Goal: Information Seeking & Learning: Learn about a topic

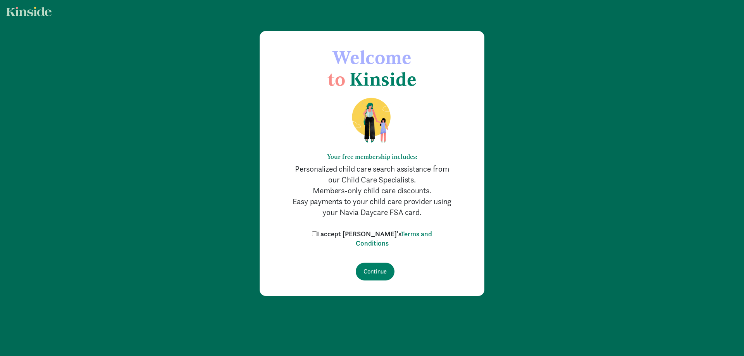
click at [317, 234] on input "I accept [PERSON_NAME]'s Terms and Conditions" at bounding box center [314, 233] width 5 height 5
checkbox input "true"
click at [366, 269] on input "Continue" at bounding box center [375, 272] width 39 height 18
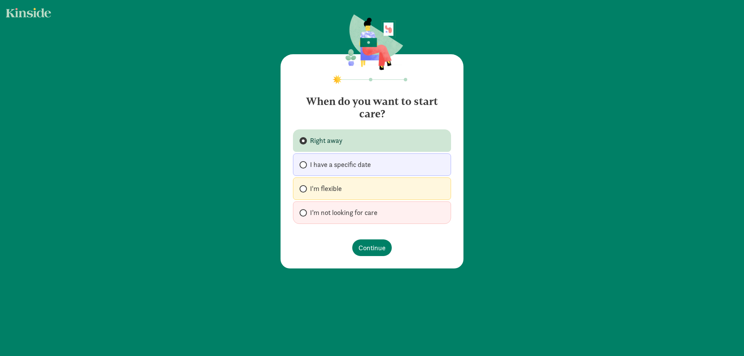
click at [319, 188] on span "I'm flexible" at bounding box center [326, 188] width 32 height 9
click at [305, 188] on input "I'm flexible" at bounding box center [302, 189] width 5 height 5
radio input "true"
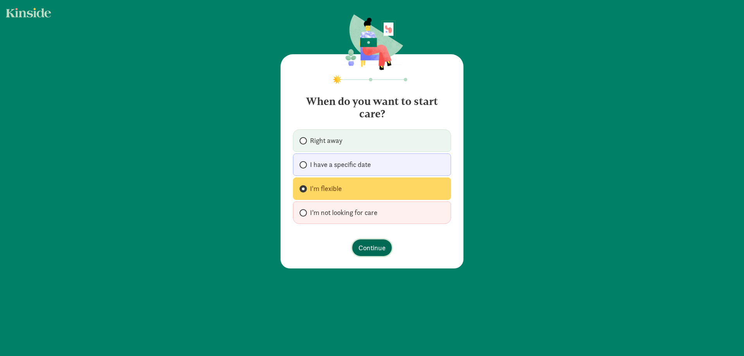
click at [379, 246] on span "Continue" at bounding box center [372, 248] width 27 height 10
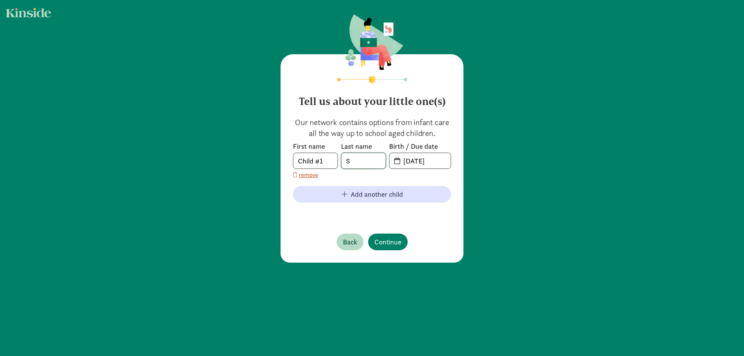
click at [351, 162] on input "S" at bounding box center [364, 161] width 44 height 16
type input "[PERSON_NAME]"
click at [399, 160] on input "[DATE]" at bounding box center [425, 161] width 52 height 16
drag, startPoint x: 439, startPoint y: 161, endPoint x: 388, endPoint y: 162, distance: 50.8
click at [390, 162] on span "[DATE]" at bounding box center [420, 161] width 61 height 16
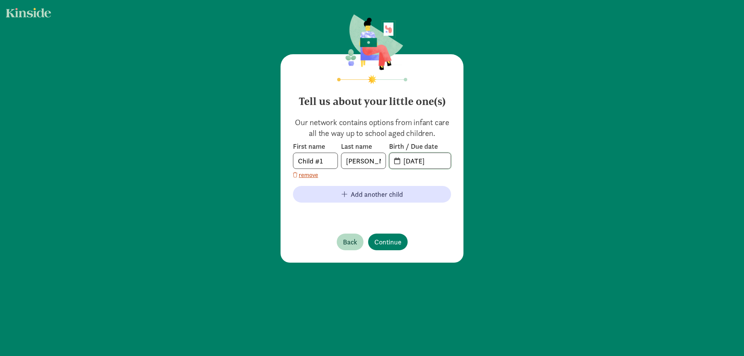
type input "[DATE]"
drag, startPoint x: 328, startPoint y: 160, endPoint x: 280, endPoint y: 156, distance: 47.5
click at [281, 156] on div "Tell us about your little one(s) Our network contains options from infant care …" at bounding box center [372, 158] width 183 height 209
type input "Sienna"
click at [355, 193] on span "Add another child" at bounding box center [377, 194] width 52 height 10
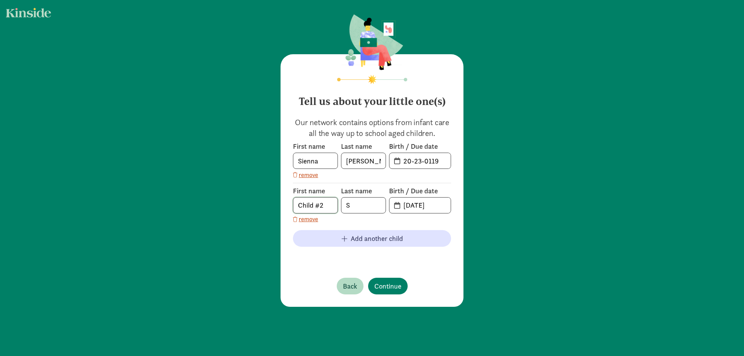
drag, startPoint x: 313, startPoint y: 206, endPoint x: 318, endPoint y: 206, distance: 4.7
click at [316, 206] on input "Child #2" at bounding box center [316, 206] width 44 height 16
drag, startPoint x: 322, startPoint y: 204, endPoint x: 280, endPoint y: 201, distance: 42.7
click at [281, 201] on div "Tell us about your little one(s) Our network contains options from infant care …" at bounding box center [372, 180] width 183 height 253
type input "[PERSON_NAME]"
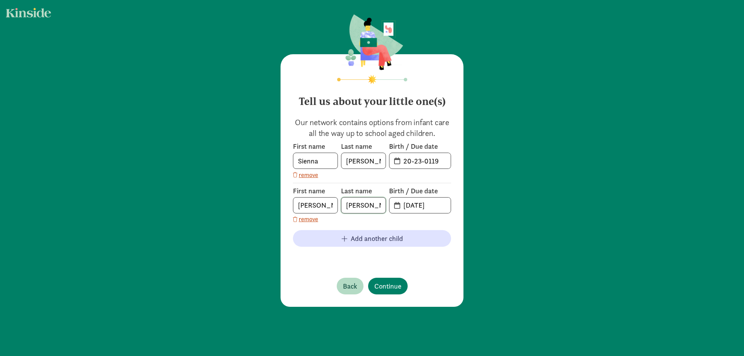
type input "[PERSON_NAME]"
drag, startPoint x: 439, startPoint y: 205, endPoint x: 384, endPoint y: 196, distance: 55.0
click at [384, 196] on div "First name [PERSON_NAME] Last name [PERSON_NAME] Birth / Due date [DATE]" at bounding box center [372, 200] width 158 height 27
type input "[DATE]"
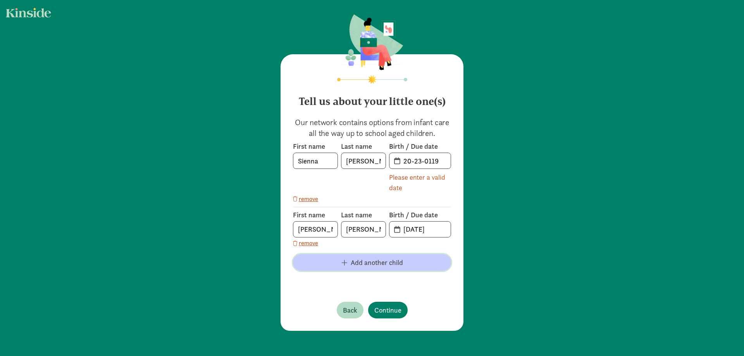
click at [359, 240] on div "First name [PERSON_NAME] Last name [PERSON_NAME] Birth / Due date 20-23-0119 Pl…" at bounding box center [372, 214] width 158 height 145
click at [439, 161] on input "20-23-0119" at bounding box center [425, 161] width 52 height 16
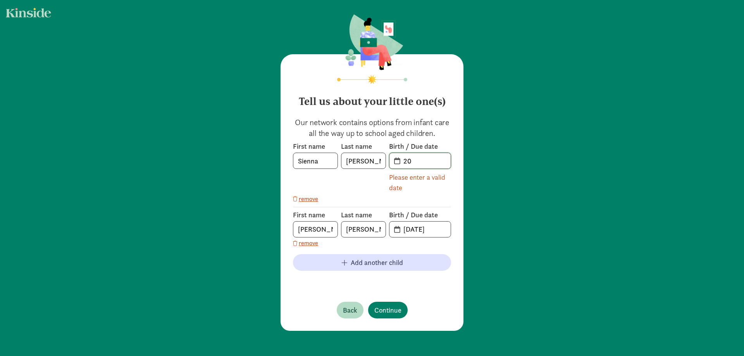
type input "2"
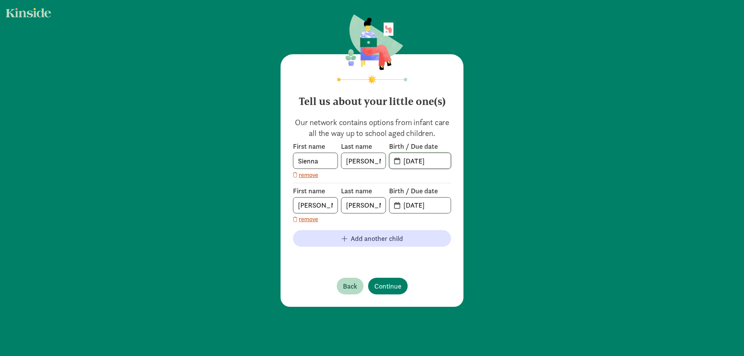
type input "[DATE]"
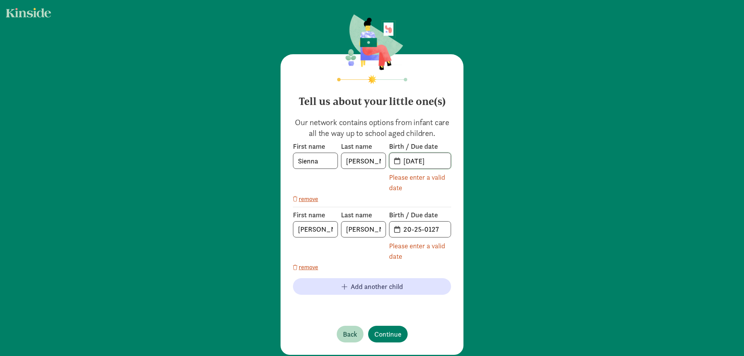
drag, startPoint x: 440, startPoint y: 161, endPoint x: 396, endPoint y: 162, distance: 43.5
click at [399, 162] on input "[DATE]" at bounding box center [425, 161] width 52 height 16
click at [394, 161] on span "[DATE]" at bounding box center [420, 161] width 61 height 16
click at [411, 163] on input "[DATE]" at bounding box center [425, 161] width 52 height 16
click at [432, 160] on input "[DATE]" at bounding box center [425, 161] width 52 height 16
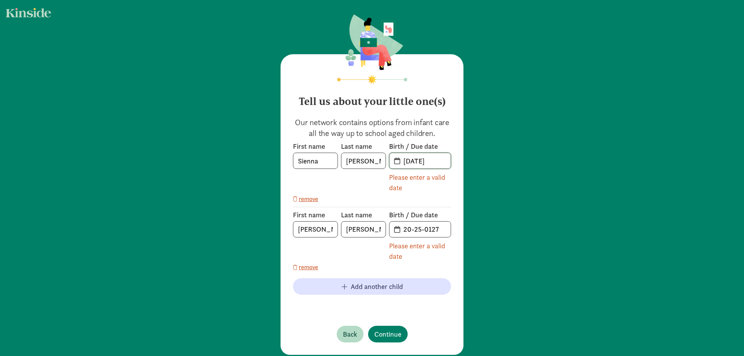
drag, startPoint x: 438, startPoint y: 161, endPoint x: 392, endPoint y: 161, distance: 46.1
click at [392, 160] on span "[DATE]" at bounding box center [420, 161] width 61 height 16
click at [420, 229] on input "20-25-0127" at bounding box center [425, 230] width 52 height 16
drag, startPoint x: 440, startPoint y: 231, endPoint x: 374, endPoint y: 233, distance: 66.3
click at [374, 233] on div "First name [PERSON_NAME] Last name [PERSON_NAME] Birth / Due date 20-25-0127 Pl…" at bounding box center [372, 236] width 158 height 51
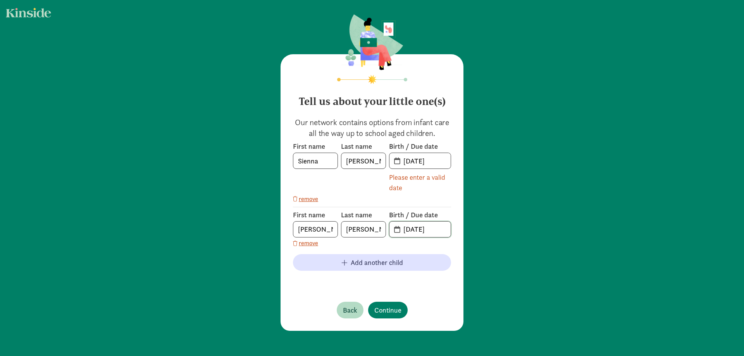
click at [412, 229] on input "[DATE]" at bounding box center [425, 230] width 52 height 16
type input "[DATE]"
click at [369, 225] on input "[PERSON_NAME]" at bounding box center [364, 230] width 44 height 16
click at [383, 263] on span "Add another child" at bounding box center [377, 262] width 52 height 10
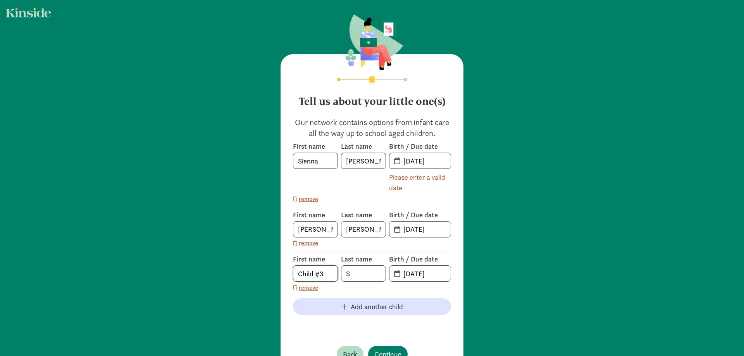
drag, startPoint x: 328, startPoint y: 275, endPoint x: 248, endPoint y: 272, distance: 79.9
click at [248, 272] on div "Tell us about your little one(s) Our network contains options from infant care …" at bounding box center [372, 195] width 744 height 391
type input "[PERSON_NAME]"
click at [418, 273] on input "[DATE]" at bounding box center [425, 274] width 52 height 16
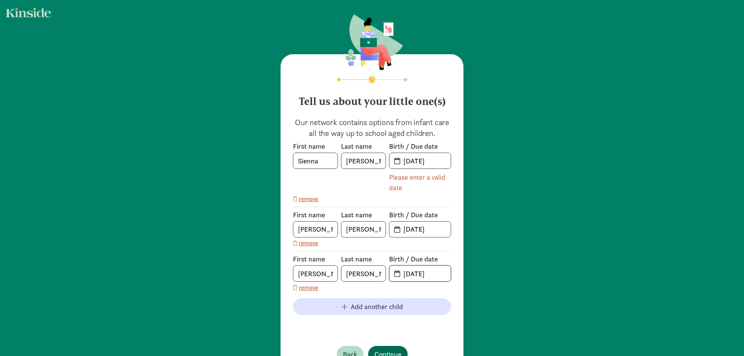
type input "[DATE]"
click at [380, 350] on span "Continue" at bounding box center [388, 354] width 27 height 10
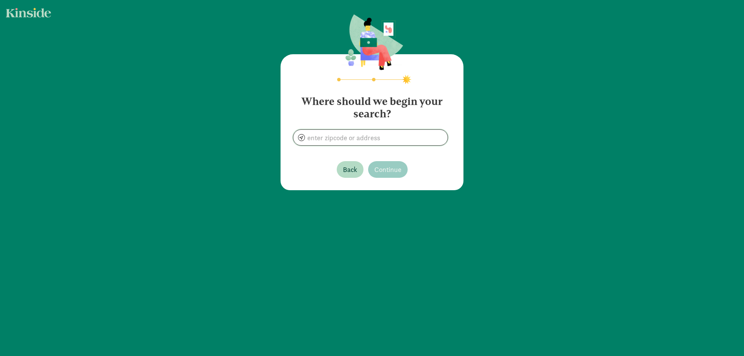
click at [321, 138] on input at bounding box center [371, 138] width 154 height 16
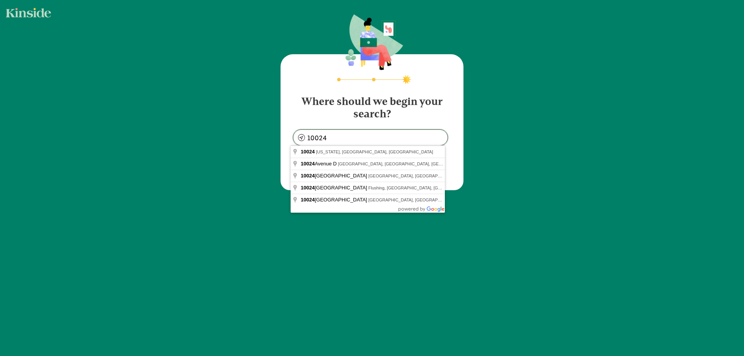
type input "[US_STATE][GEOGRAPHIC_DATA], [GEOGRAPHIC_DATA]"
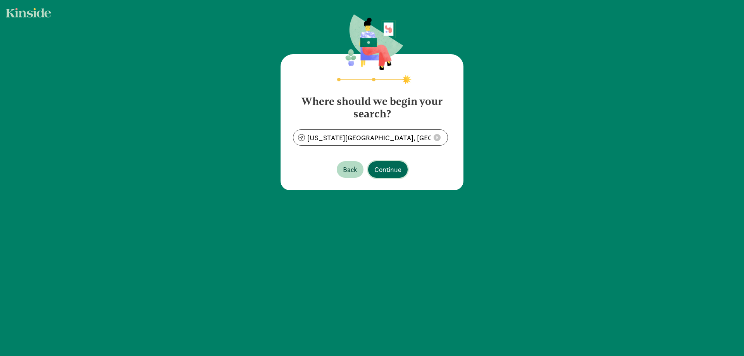
click at [385, 168] on span "Continue" at bounding box center [388, 169] width 27 height 10
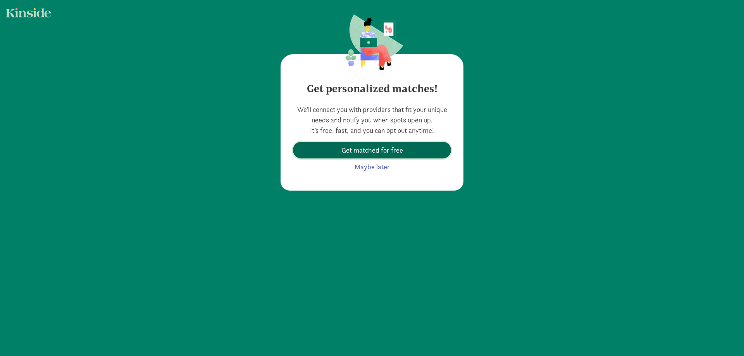
click at [403, 150] on span "Get matched for free" at bounding box center [372, 150] width 146 height 10
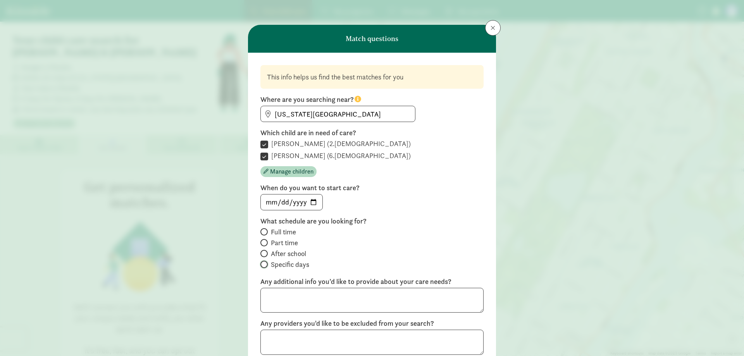
click at [263, 265] on input "Specific days" at bounding box center [263, 264] width 5 height 5
radio input "true"
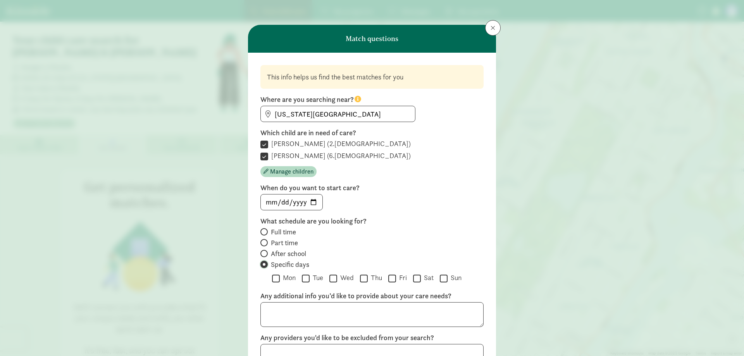
scroll to position [39, 0]
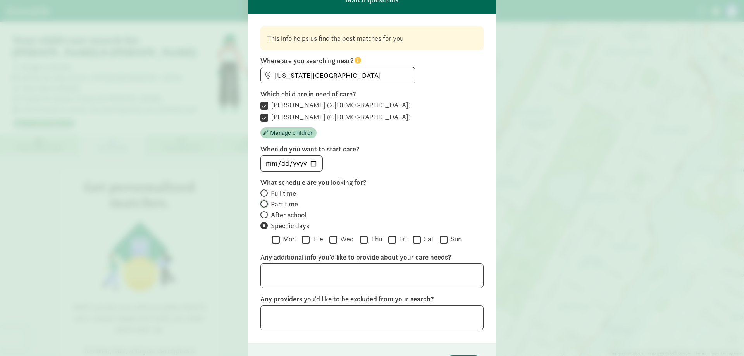
click at [262, 207] on input "Part time" at bounding box center [263, 204] width 5 height 5
radio input "true"
radio input "false"
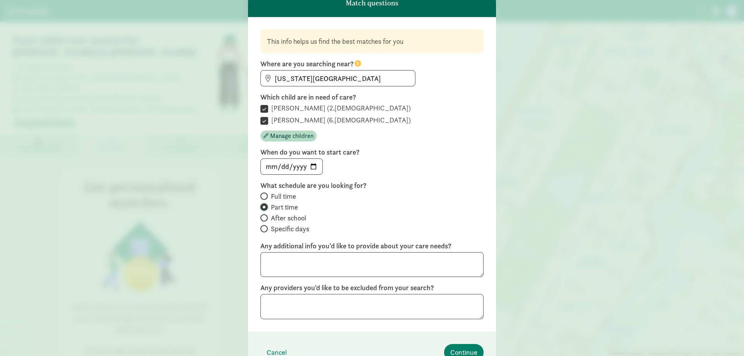
scroll to position [0, 0]
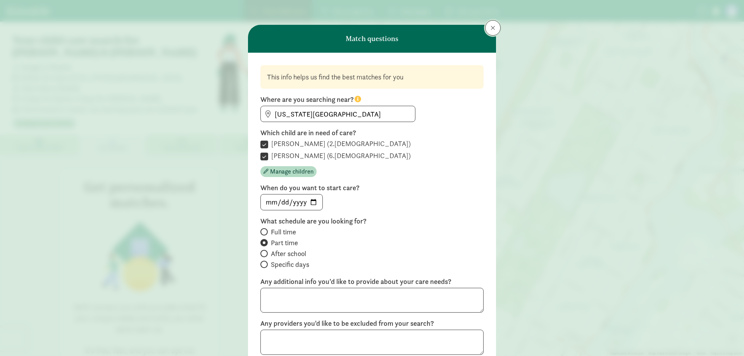
click at [487, 29] on button at bounding box center [493, 28] width 16 height 16
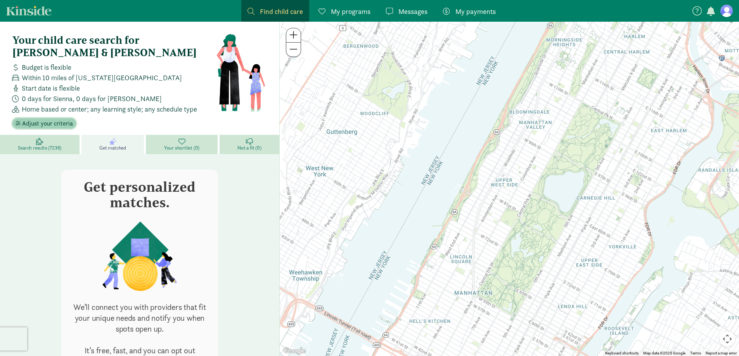
click at [45, 119] on span "Adjust your criteria" at bounding box center [47, 123] width 51 height 9
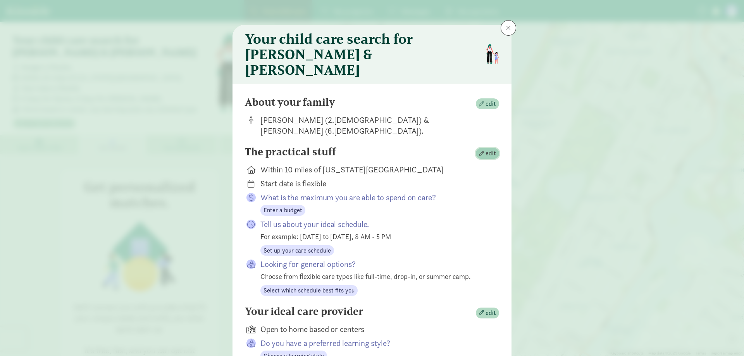
click at [482, 149] on span "edit" at bounding box center [487, 153] width 17 height 9
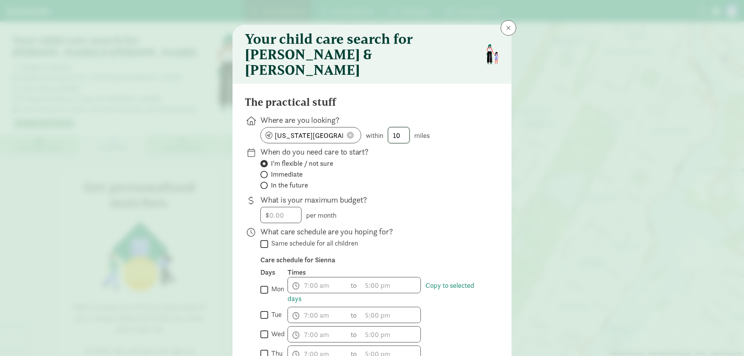
click at [397, 128] on input "10" at bounding box center [399, 136] width 21 height 16
type input "1"
click at [427, 147] on p "When do you need care to start?" at bounding box center [374, 152] width 226 height 11
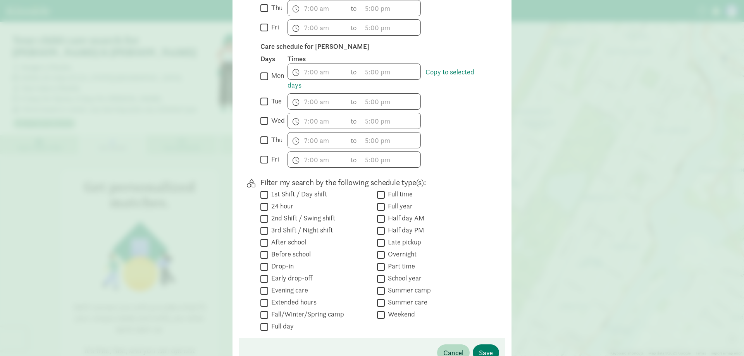
scroll to position [349, 0]
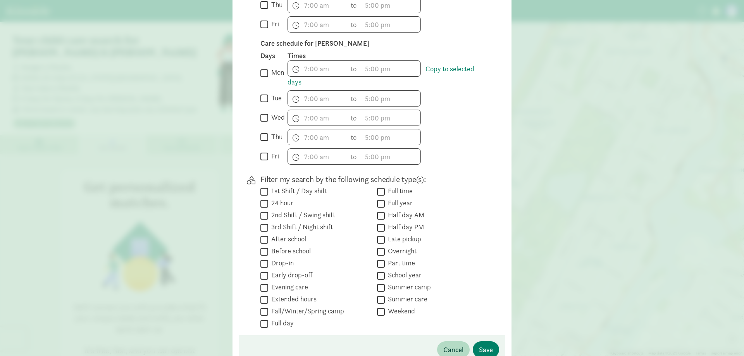
click at [262, 307] on input "Fall/Winter/Spring camp" at bounding box center [265, 312] width 8 height 10
checkbox input "true"
click at [263, 259] on input "Drop-in" at bounding box center [265, 264] width 8 height 10
checkbox input "true"
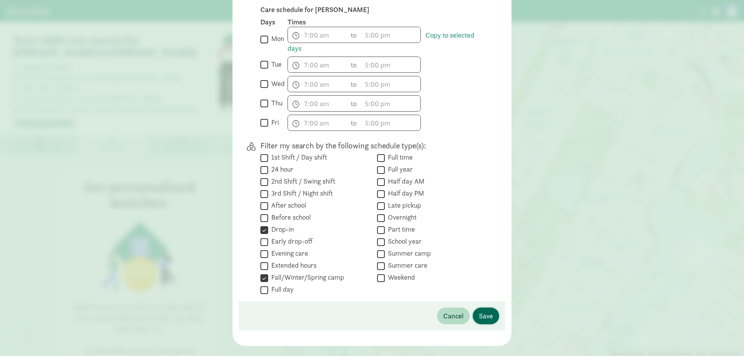
click at [485, 311] on span "Save" at bounding box center [486, 316] width 14 height 10
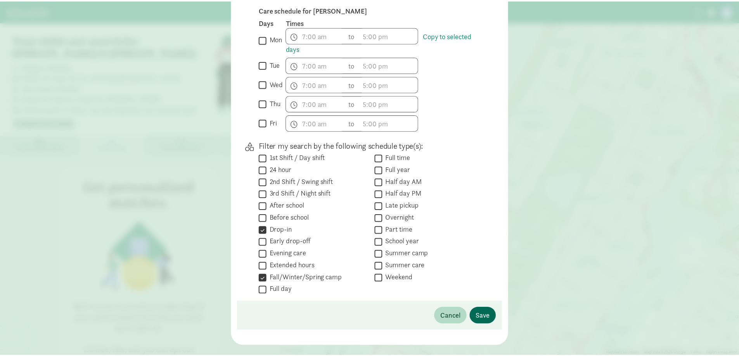
scroll to position [54, 0]
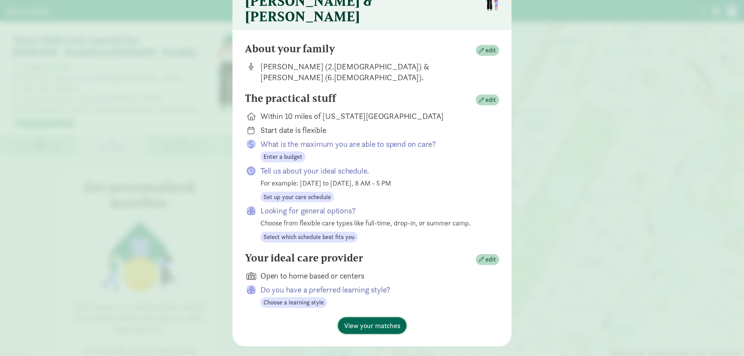
click at [382, 321] on span "View your matches" at bounding box center [372, 326] width 56 height 10
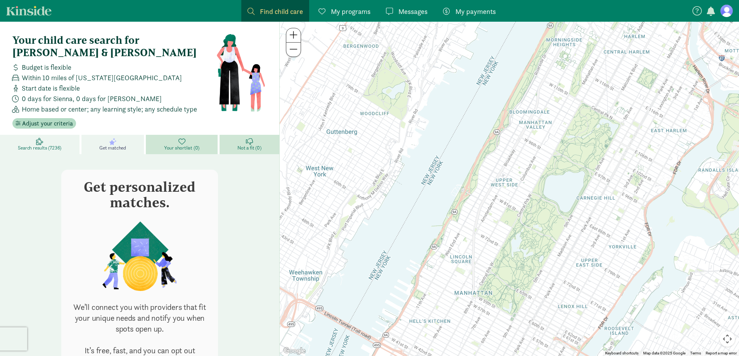
click at [71, 137] on link "Search results (7236)" at bounding box center [40, 144] width 81 height 19
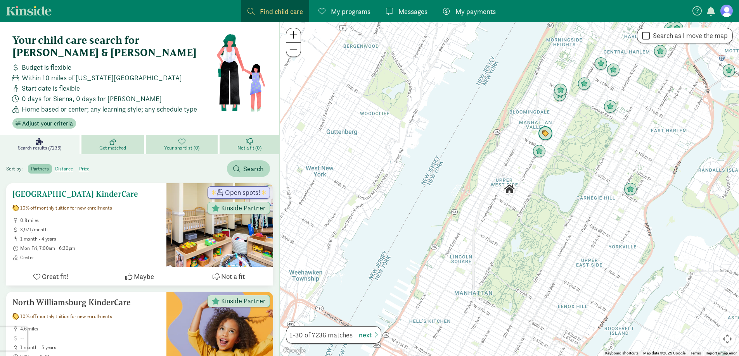
click at [100, 190] on h5 "[GEOGRAPHIC_DATA] KinderCare" at bounding box center [86, 194] width 148 height 9
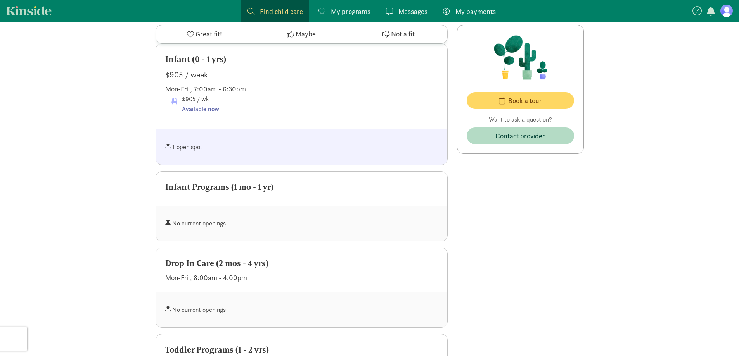
scroll to position [504, 0]
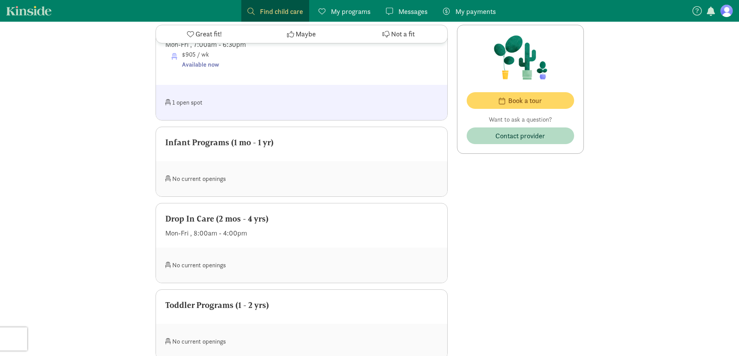
click at [214, 257] on div "No current openings" at bounding box center [233, 265] width 136 height 17
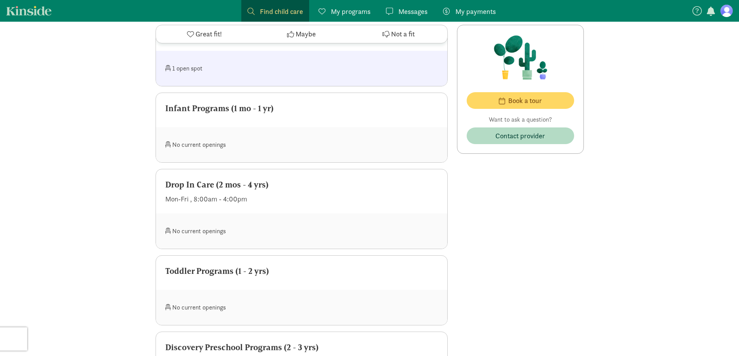
scroll to position [620, 0]
